Goal: Feedback & Contribution: Submit feedback/report problem

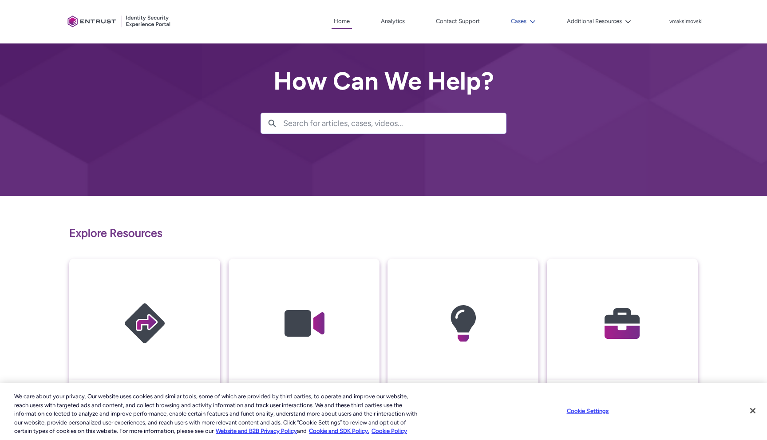
click at [532, 25] on button "Cases" at bounding box center [523, 21] width 29 height 13
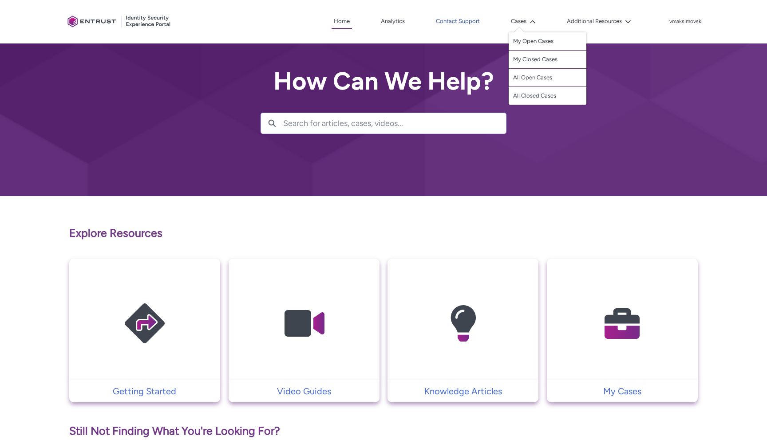
click at [479, 25] on link "Contact Support" at bounding box center [458, 21] width 48 height 13
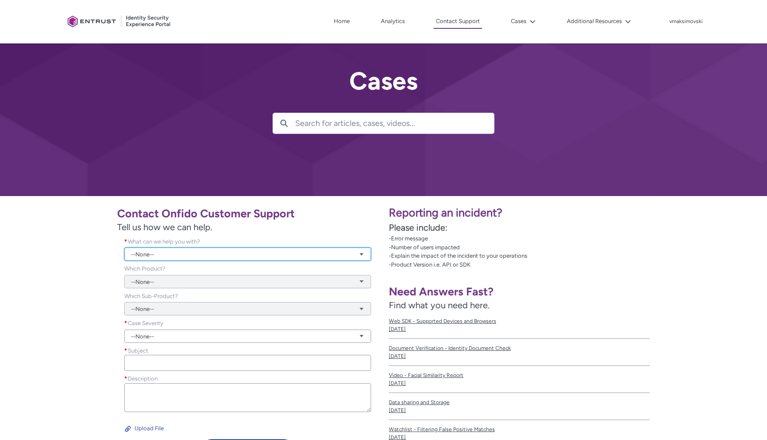
click at [333, 250] on link "--None--" at bounding box center [247, 254] width 247 height 13
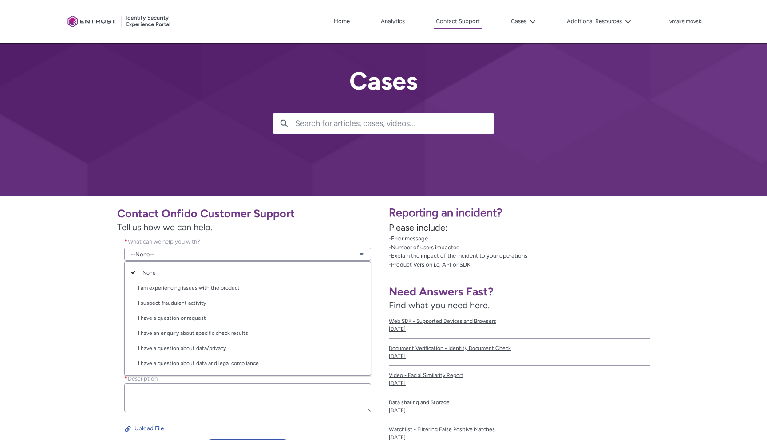
click at [327, 234] on div "Contact Onfido Customer Support Tell us how we can help. What can we help you w…" at bounding box center [191, 333] width 373 height 262
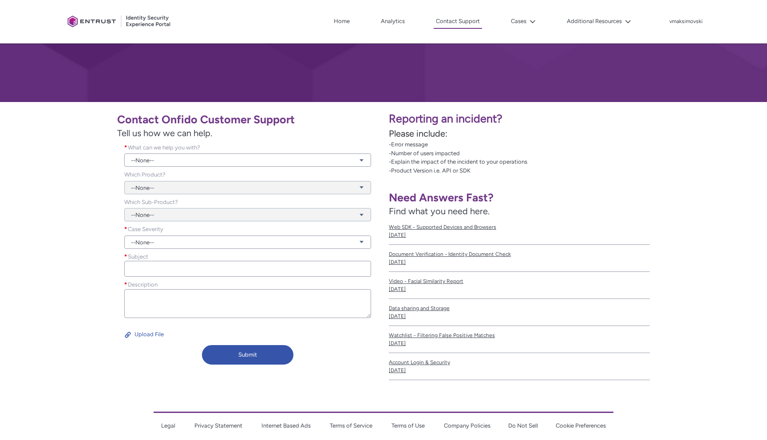
scroll to position [95, 0]
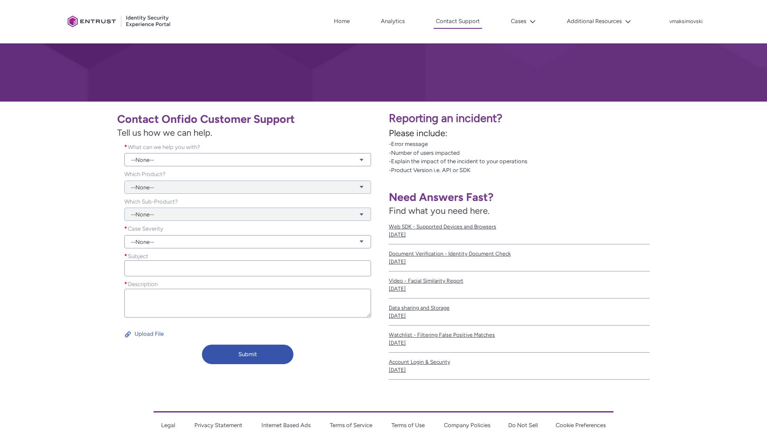
click at [317, 171] on div "--None--" at bounding box center [247, 182] width 247 height 24
click at [317, 164] on link "--None--" at bounding box center [247, 159] width 247 height 13
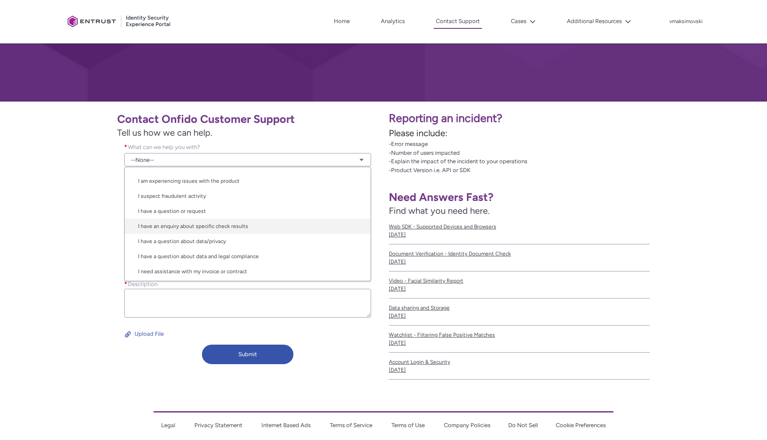
scroll to position [14, 0]
click at [294, 224] on link "I have an enquiry about specific check results" at bounding box center [248, 224] width 246 height 15
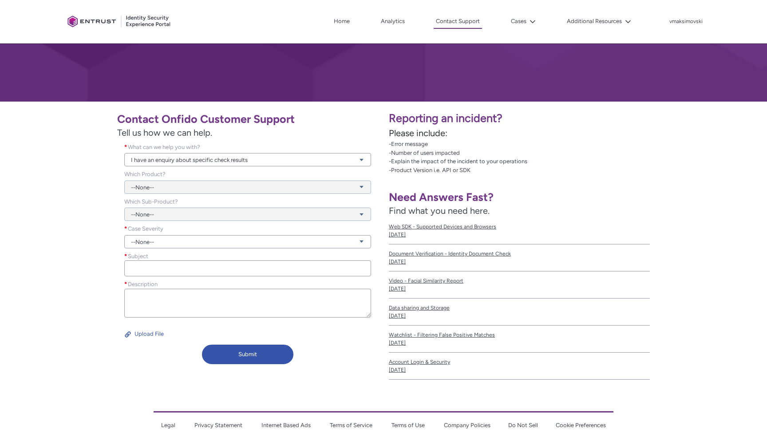
click at [295, 190] on div "--None--" at bounding box center [247, 182] width 247 height 24
click at [295, 186] on div "--None--" at bounding box center [247, 182] width 247 height 24
click at [363, 187] on div "--None--" at bounding box center [247, 182] width 247 height 24
click at [265, 193] on div "--None--" at bounding box center [247, 182] width 247 height 24
click at [199, 245] on link "--None--" at bounding box center [247, 241] width 247 height 13
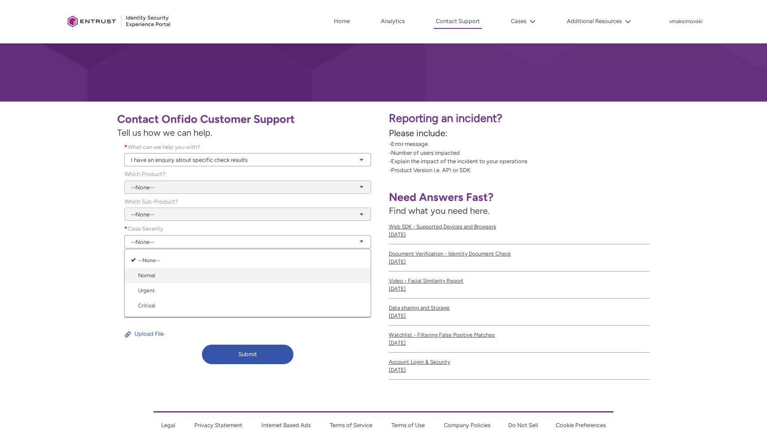
click at [189, 274] on link "Normal" at bounding box center [248, 275] width 246 height 15
click at [189, 273] on input "Subject *" at bounding box center [247, 269] width 247 height 16
type input "Fialed"
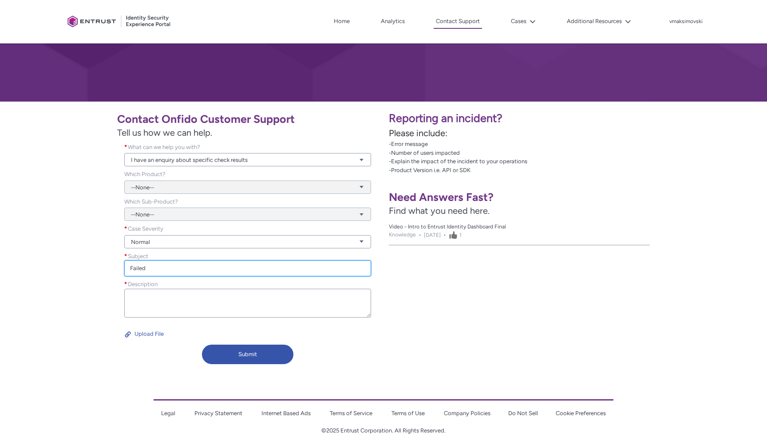
type input "Failed"
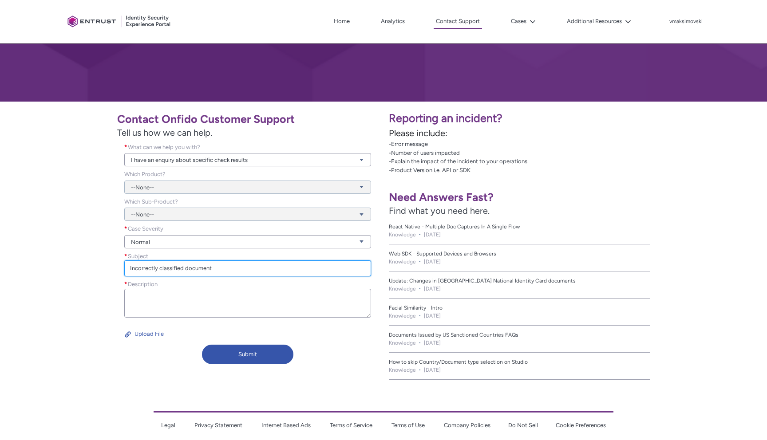
type input "Incorrectly classified document"
click at [180, 320] on div "Description *" at bounding box center [247, 302] width 261 height 44
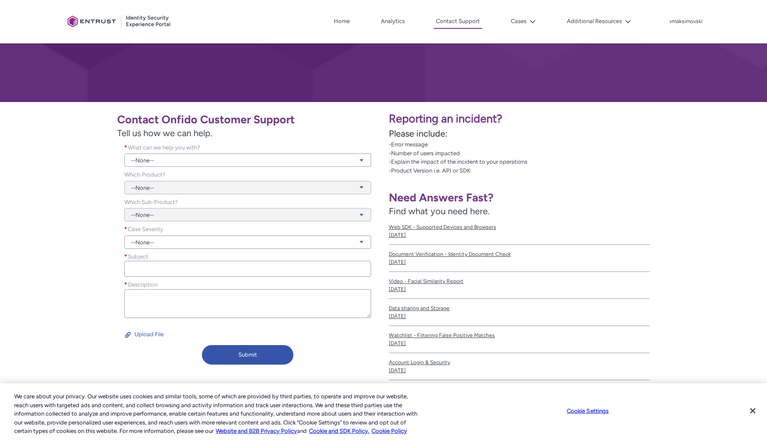
scroll to position [119, 0]
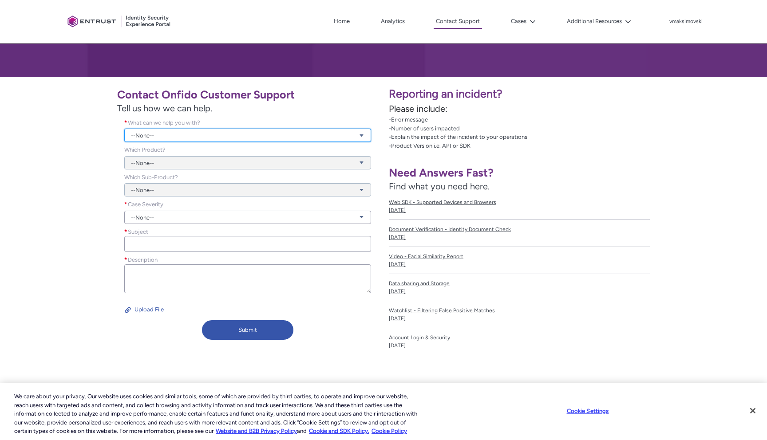
click at [212, 141] on link "--None--" at bounding box center [247, 135] width 247 height 13
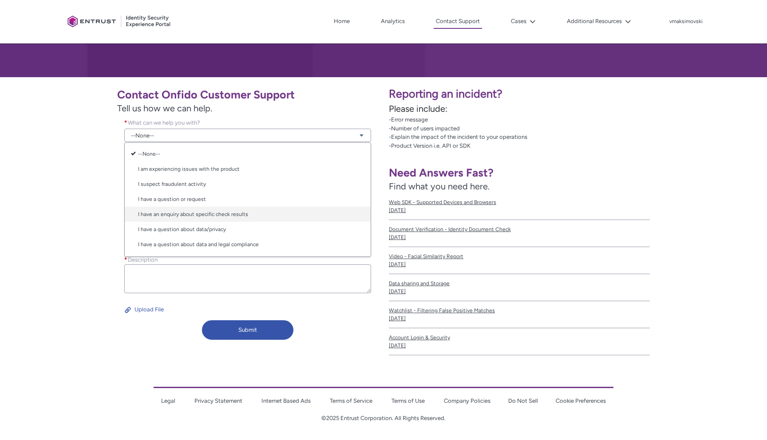
click at [205, 210] on link "I have an enquiry about specific check results" at bounding box center [248, 214] width 246 height 15
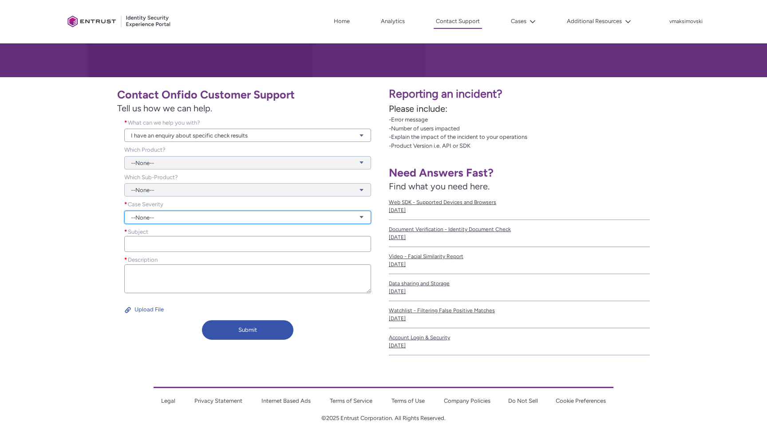
click at [193, 214] on link "--None--" at bounding box center [247, 217] width 247 height 13
click at [188, 252] on link "Normal" at bounding box center [248, 251] width 246 height 15
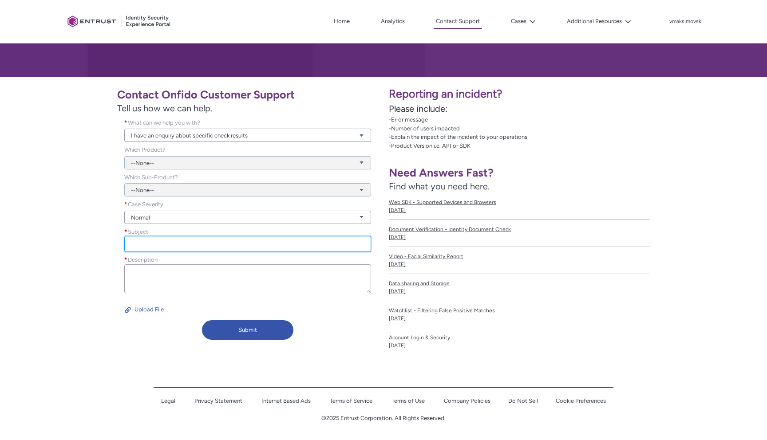
click at [188, 252] on input "Subject *" at bounding box center [247, 244] width 247 height 16
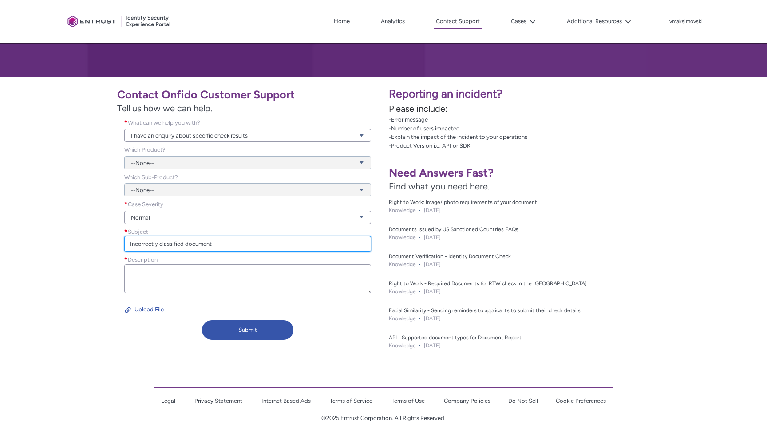
type input "Incorrectly classified document"
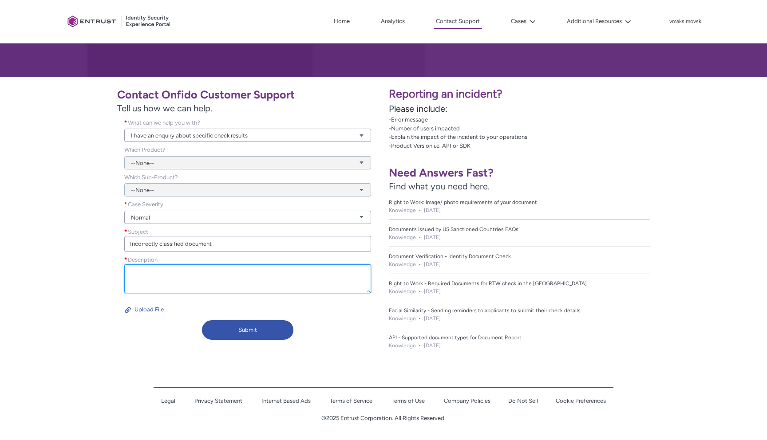
click at [345, 287] on textarea "Description *" at bounding box center [247, 279] width 247 height 29
paste textarea "62b4d85f-e89b-4ac0-ac8a-fd9b38d54055"
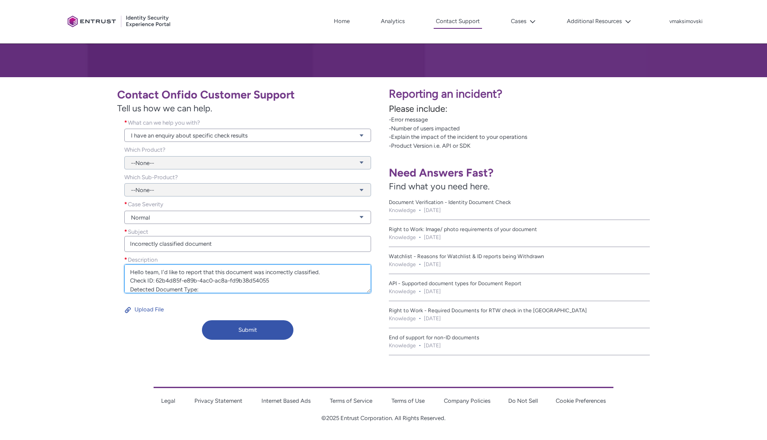
paste textarea "national_identity_card"
paste textarea
paste textarea "passport_card"
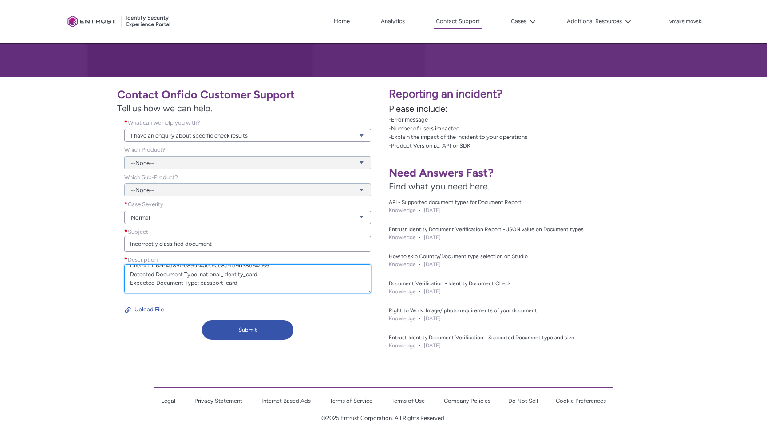
click at [204, 289] on textarea "Hello team, I'd like to report that this document was incorrectly classified. C…" at bounding box center [247, 279] width 247 height 29
click at [190, 286] on textarea "Hello team, I'd like to report that this document was incorrectly classified. C…" at bounding box center [247, 279] width 247 height 29
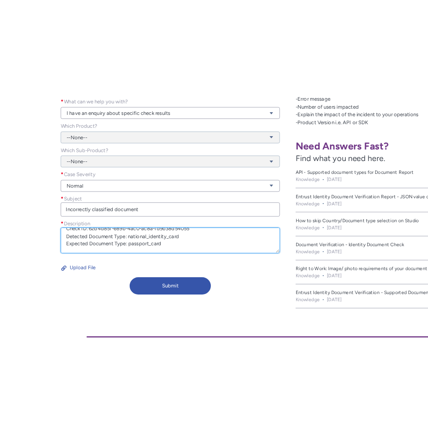
scroll to position [74, 0]
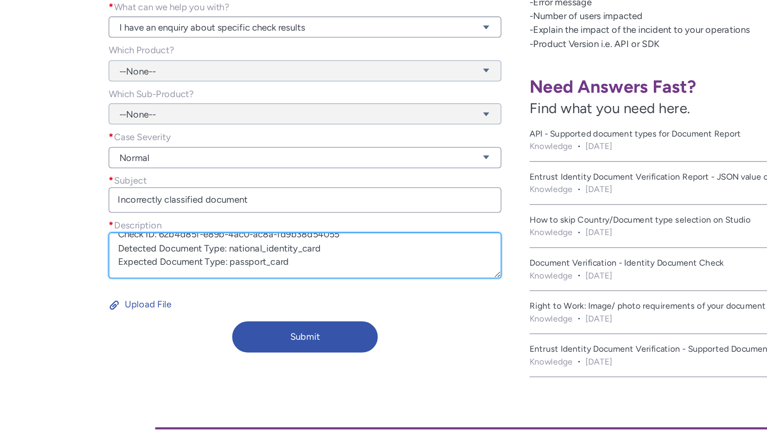
type textarea "Hello team, I'd like to report that this document was incorrectly classified. C…"
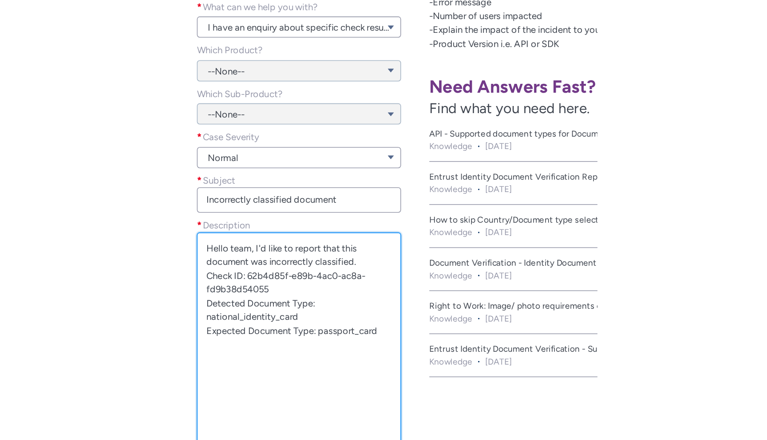
scroll to position [0, 0]
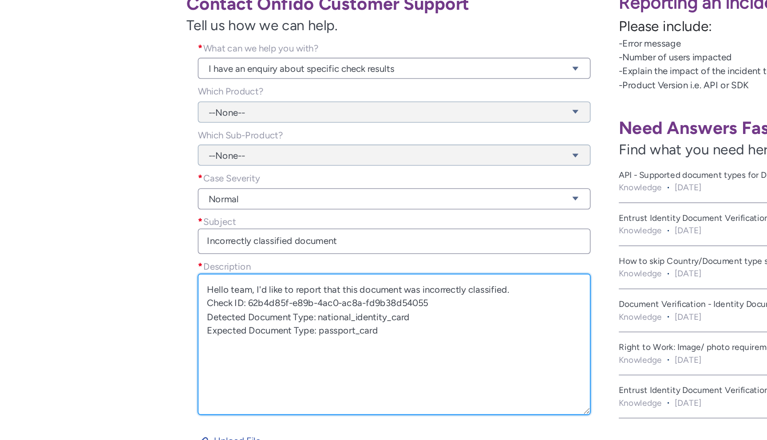
click at [152, 331] on textarea "Hello team, I'd like to report that this document was incorrectly classified. C…" at bounding box center [247, 354] width 247 height 89
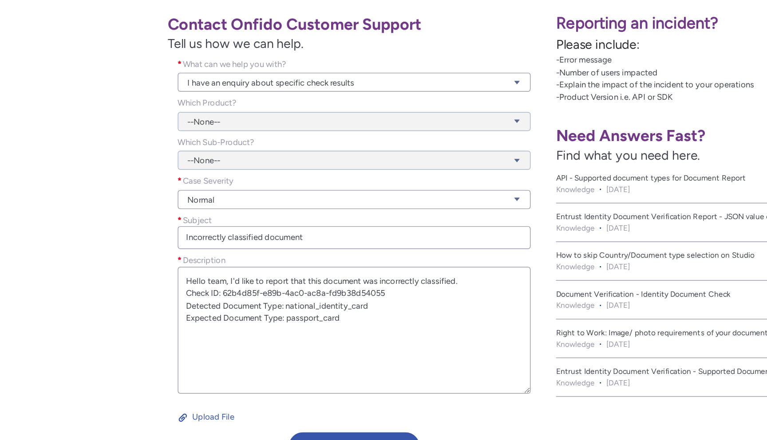
scroll to position [73, 0]
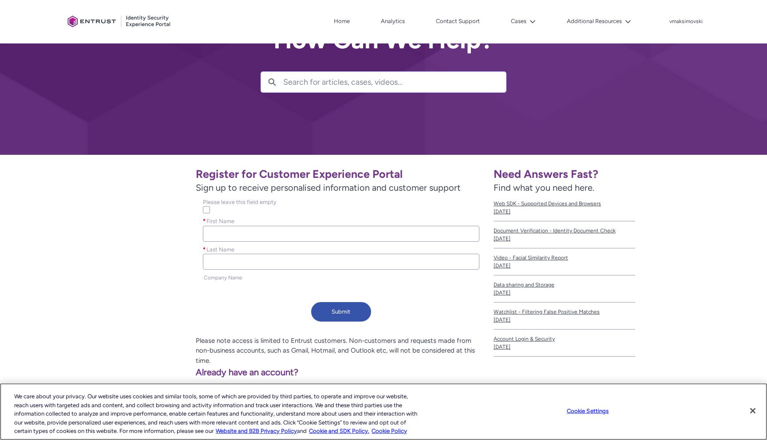
scroll to position [42, 0]
